Goal: Information Seeking & Learning: Learn about a topic

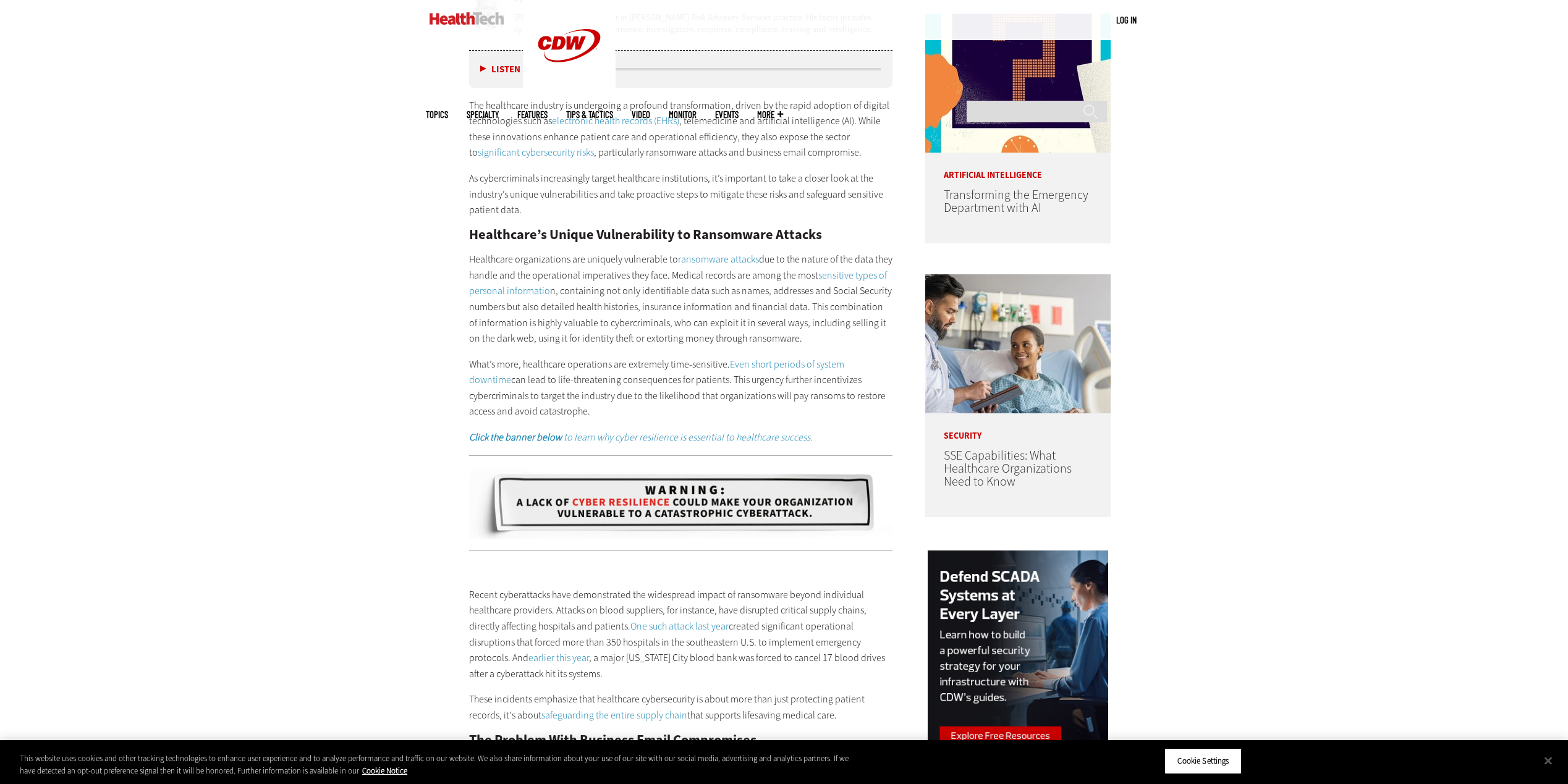
scroll to position [1297, 0]
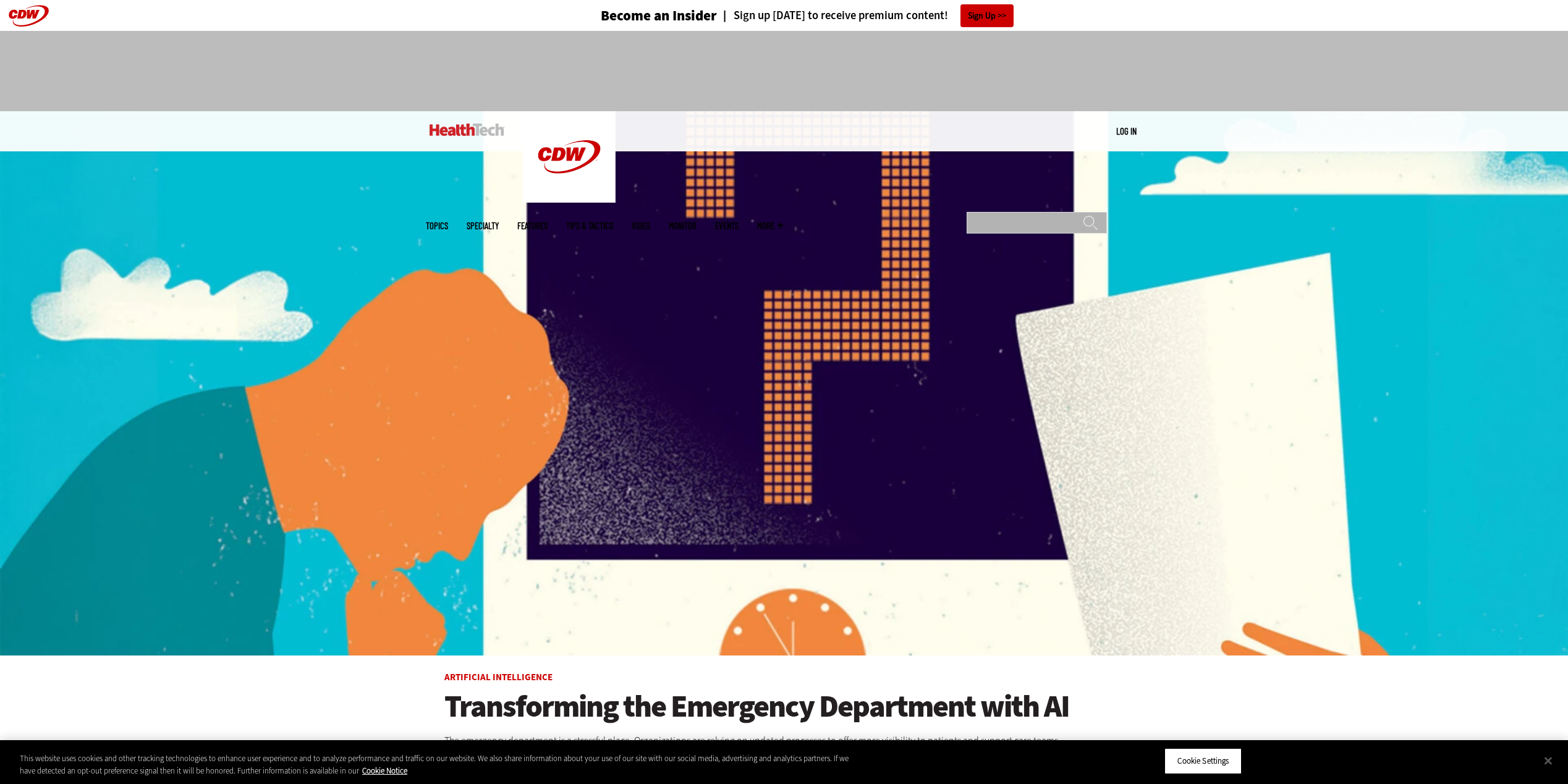
paste input "**********"
type input "**********"
click at [1083, 215] on input "******" at bounding box center [1090, 227] width 15 height 24
